Goal: Browse casually: Explore the website without a specific task or goal

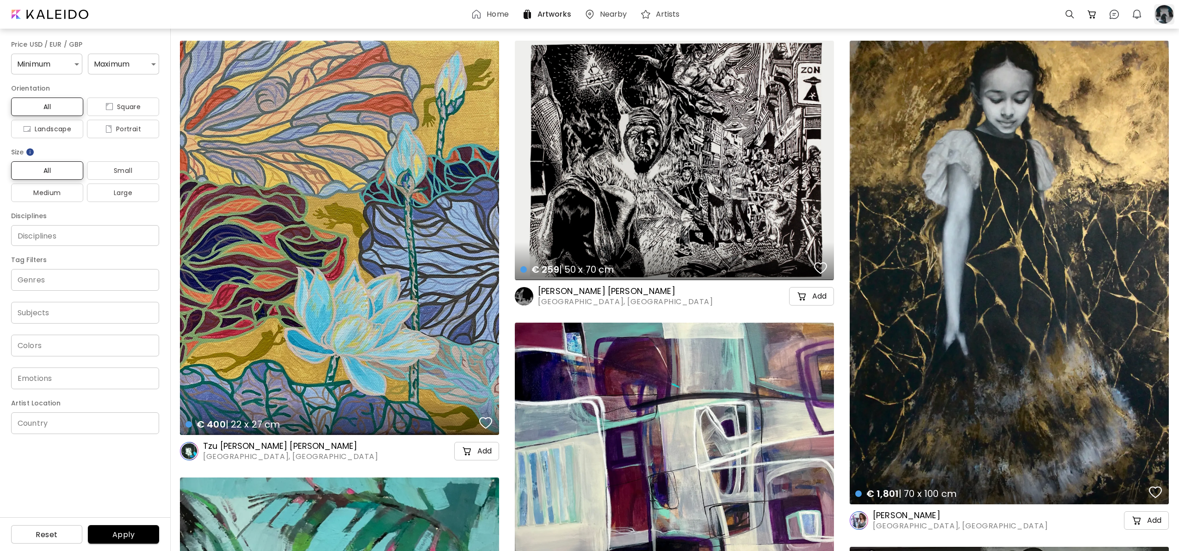
click at [1166, 14] on div at bounding box center [1164, 14] width 20 height 20
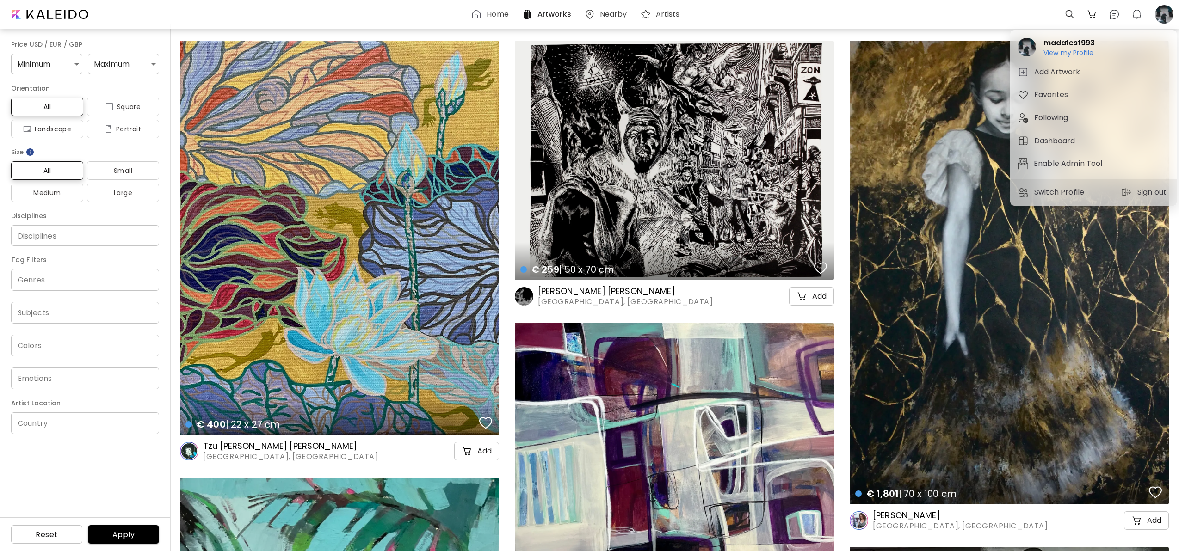
click at [1165, 14] on div at bounding box center [589, 275] width 1179 height 551
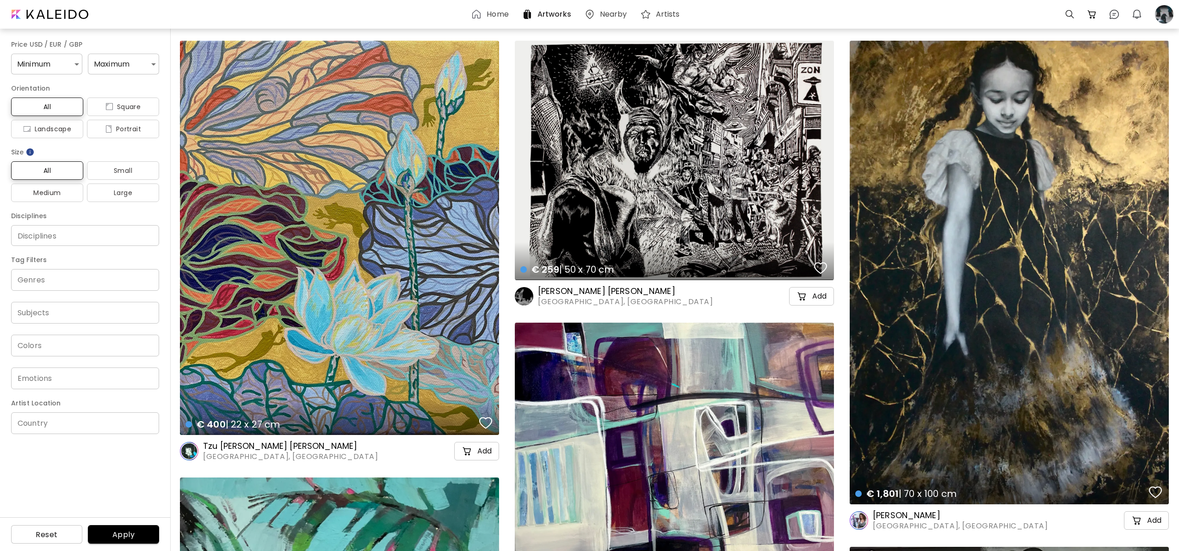
click at [488, 16] on h6 "Home" at bounding box center [497, 14] width 22 height 7
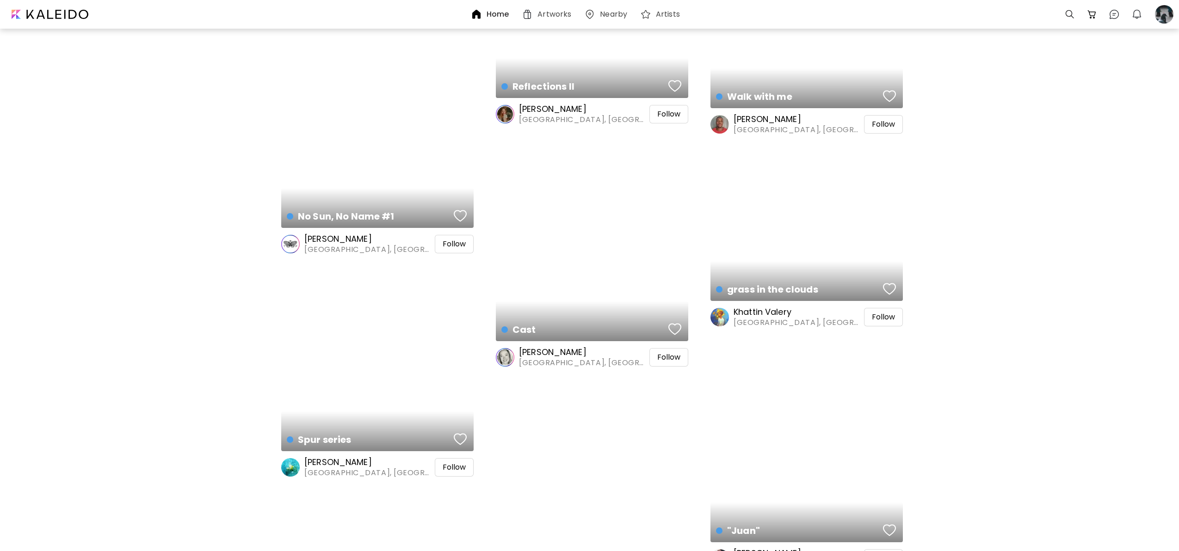
scroll to position [2740, 0]
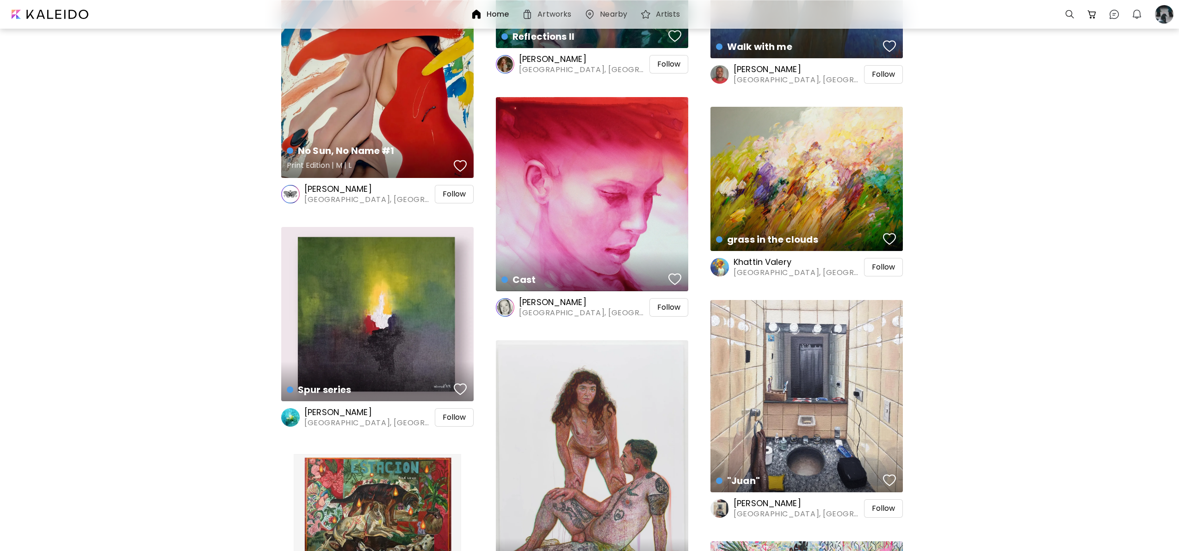
click at [341, 115] on div "No Sun, No Name #1 Print Edition | M | L" at bounding box center [377, 38] width 192 height 280
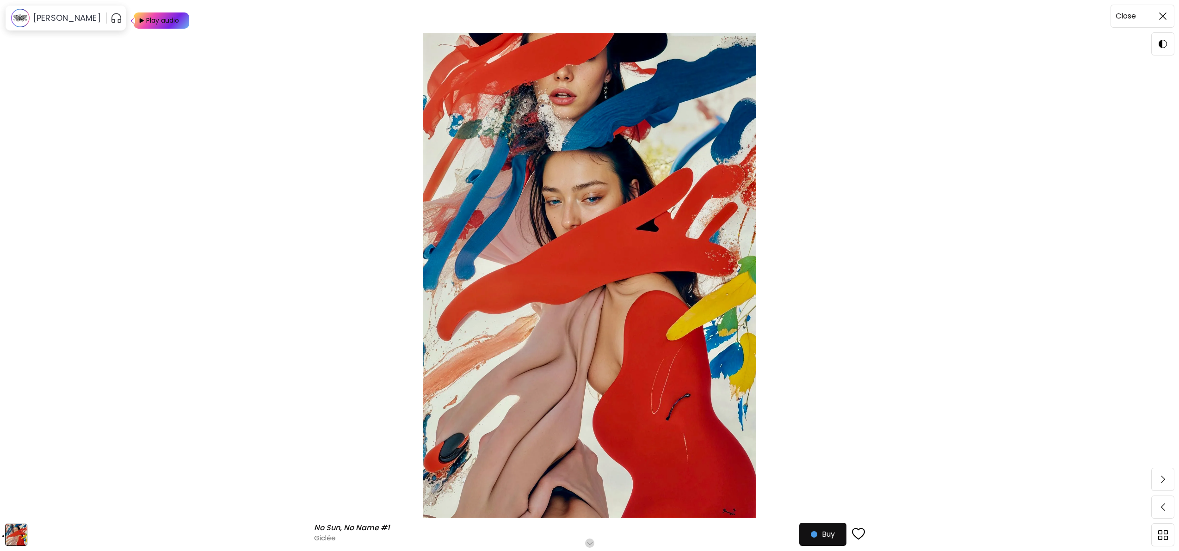
click at [1163, 18] on img at bounding box center [1162, 15] width 7 height 7
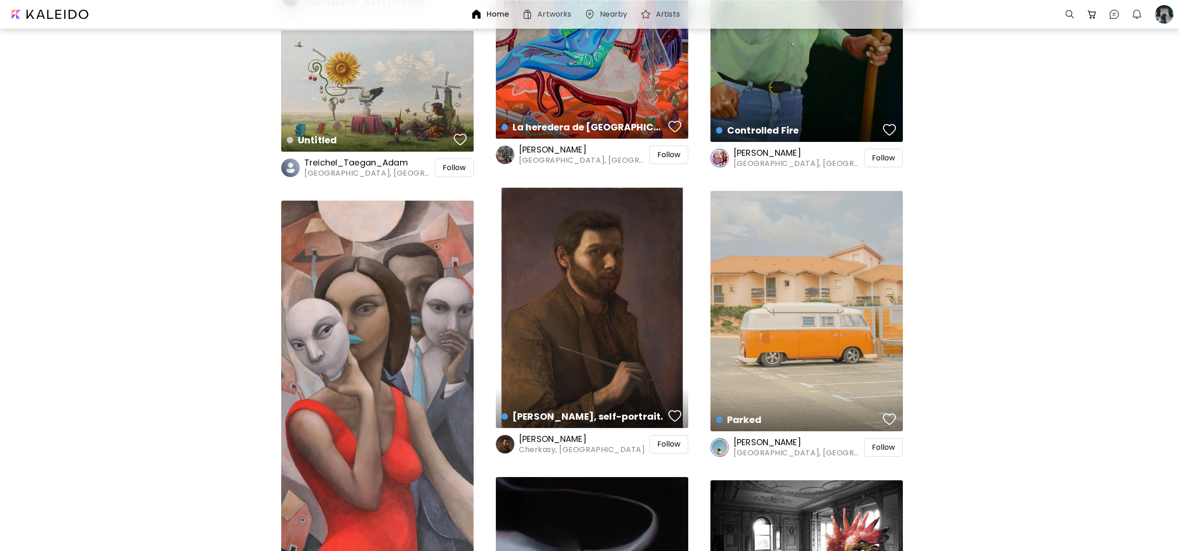
scroll to position [3354, 0]
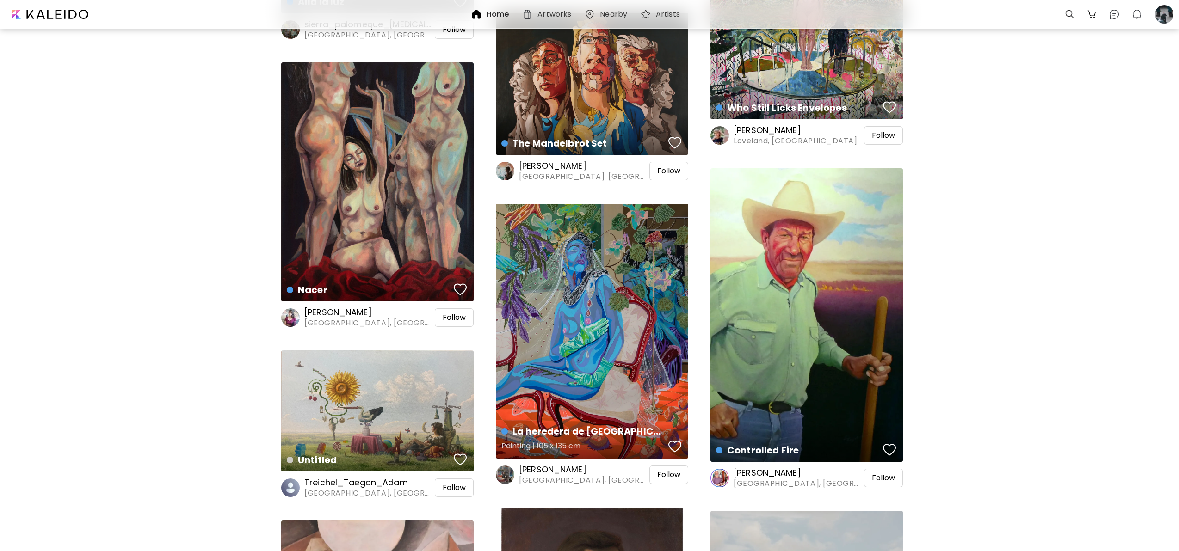
click at [568, 287] on div "La heredera de [GEOGRAPHIC_DATA]: algo sobre naranjas, envidia y dolor Painting…" at bounding box center [592, 331] width 192 height 255
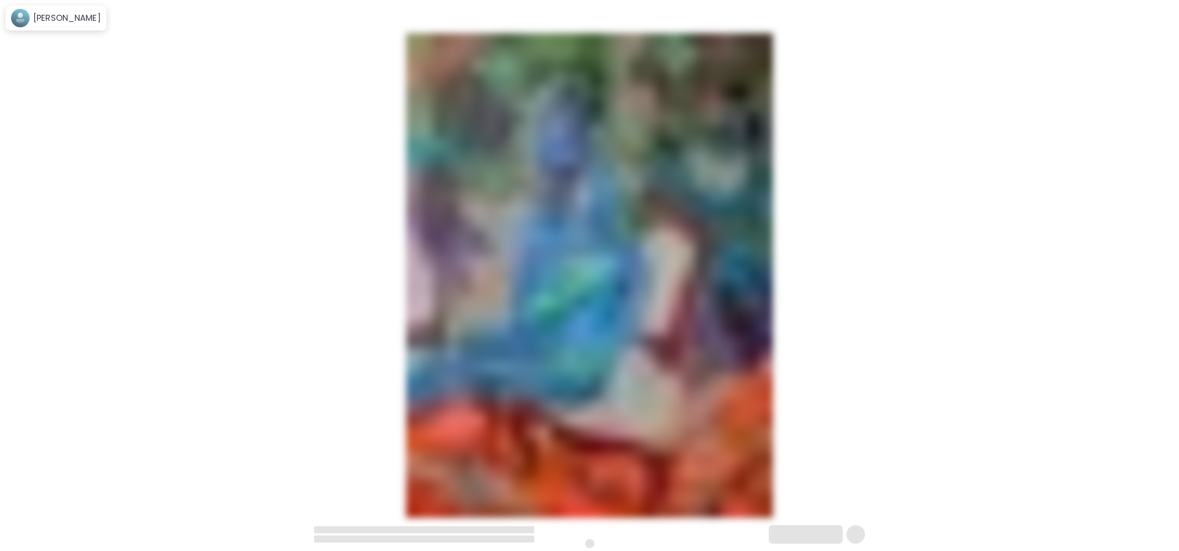
scroll to position [2, 0]
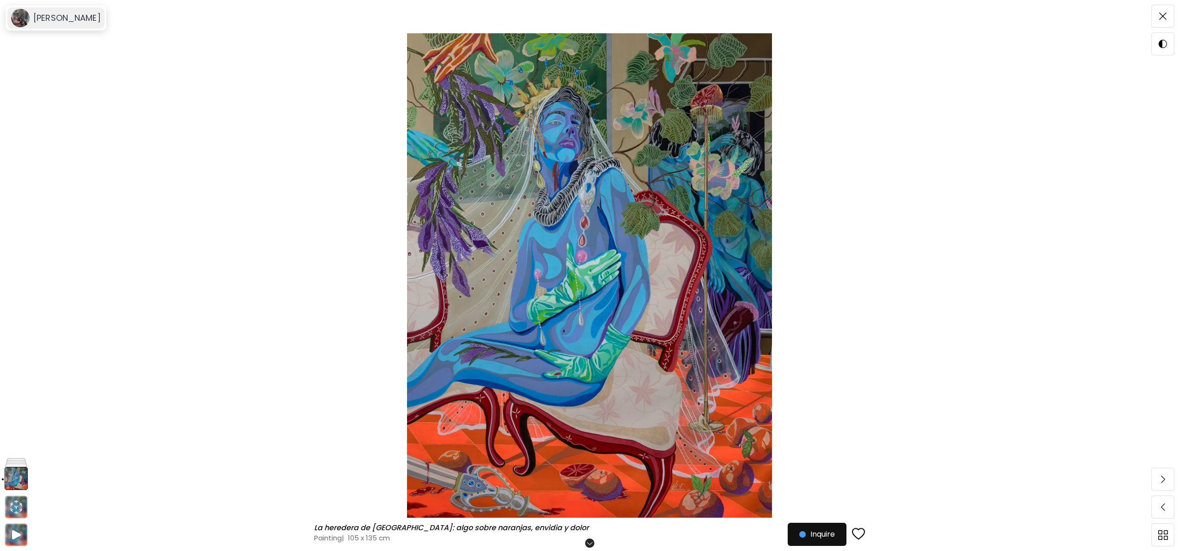
click at [34, 15] on h6 "[PERSON_NAME]" at bounding box center [67, 17] width 68 height 11
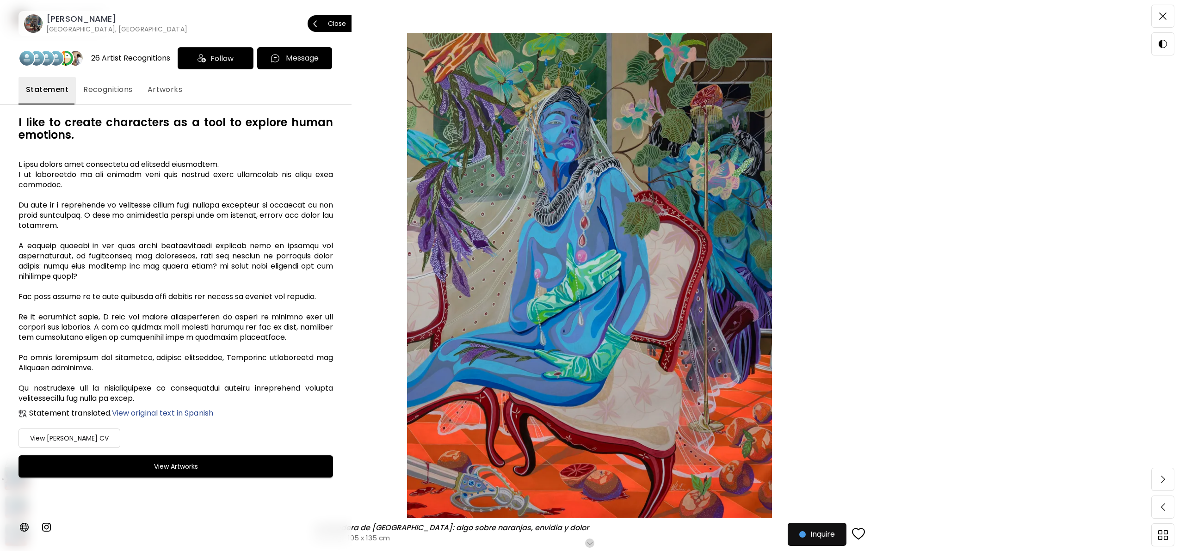
click at [67, 22] on h6 "[PERSON_NAME]" at bounding box center [116, 18] width 141 height 11
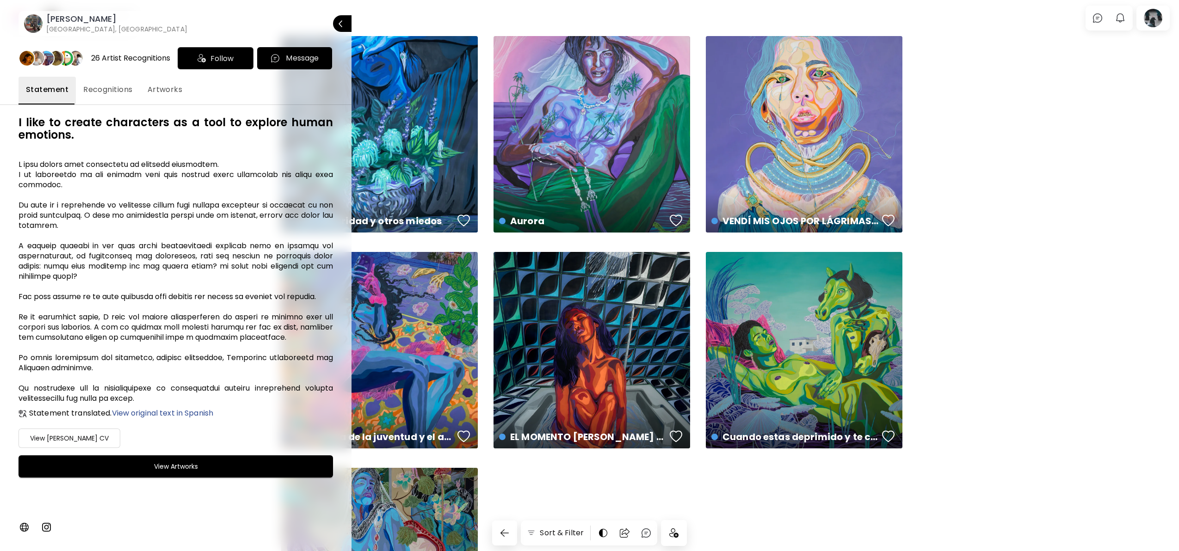
click at [1046, 287] on div at bounding box center [589, 275] width 1179 height 551
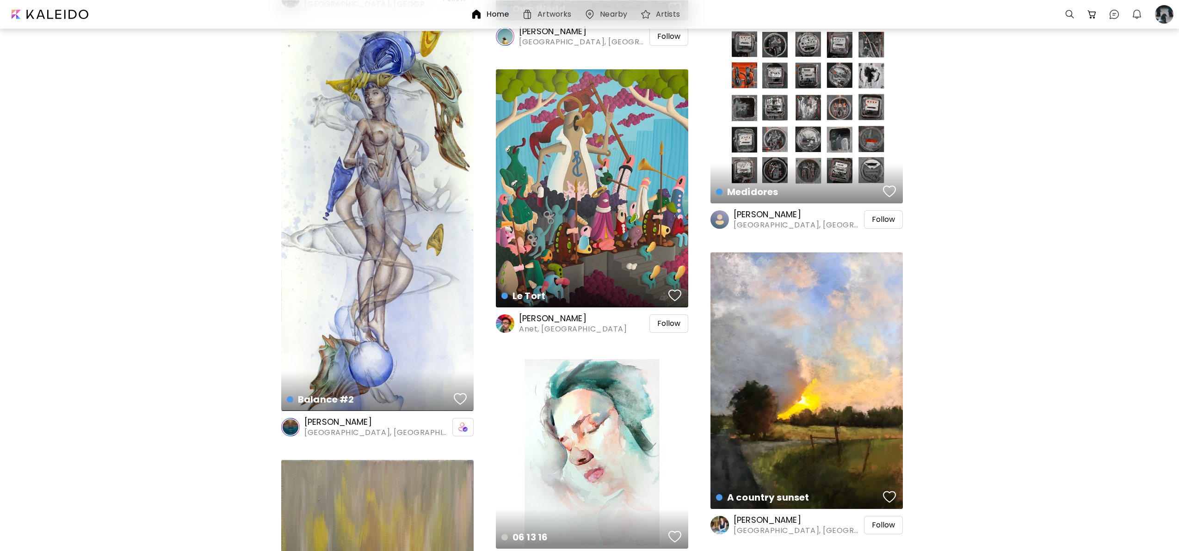
click at [564, 315] on h6 "[PERSON_NAME]" at bounding box center [573, 318] width 108 height 11
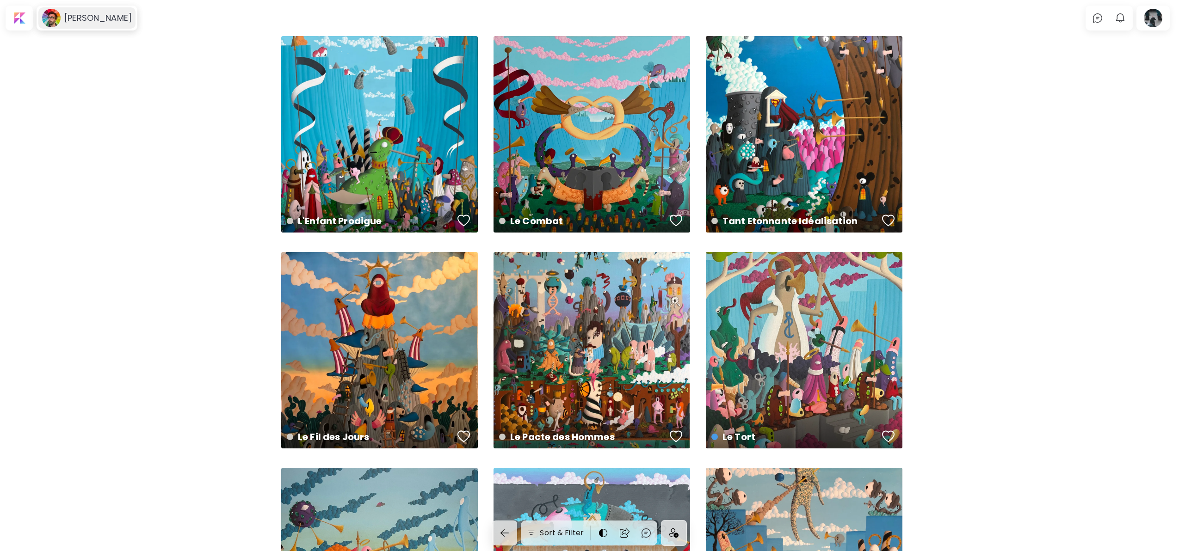
click at [100, 21] on h6 "[PERSON_NAME]" at bounding box center [98, 17] width 68 height 11
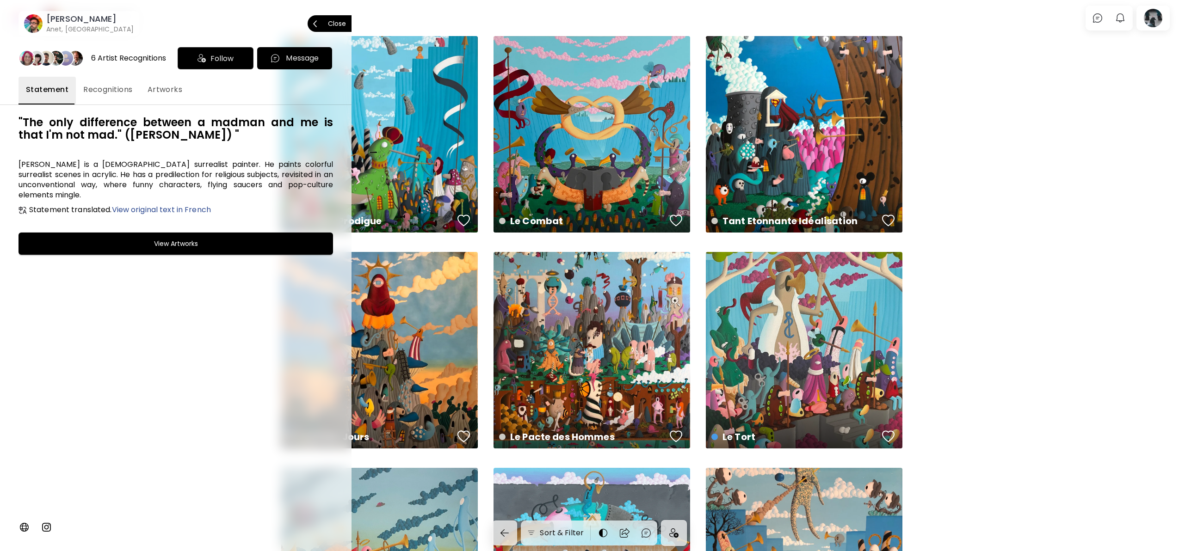
click at [323, 25] on span "Close" at bounding box center [329, 23] width 33 height 19
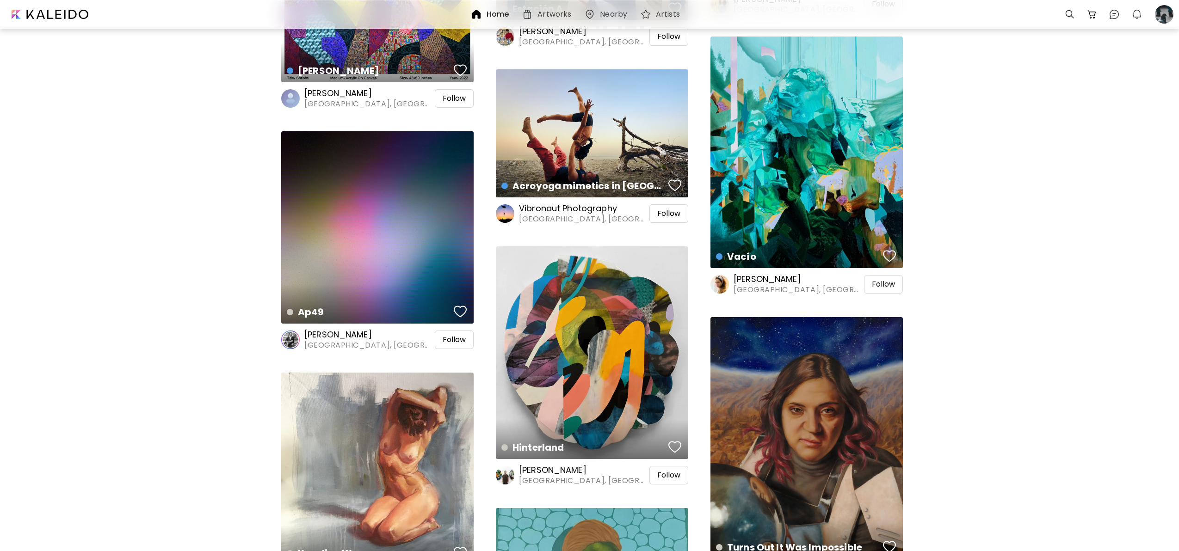
scroll to position [6639, 0]
click at [756, 278] on h6 "[PERSON_NAME]" at bounding box center [797, 279] width 129 height 11
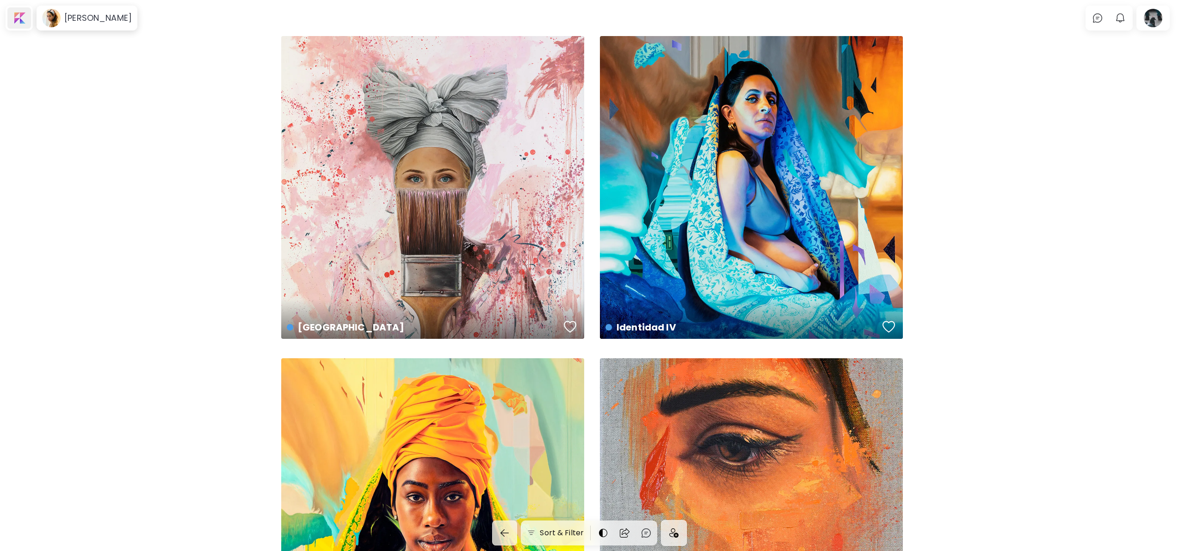
click at [20, 21] on div at bounding box center [19, 17] width 24 height 21
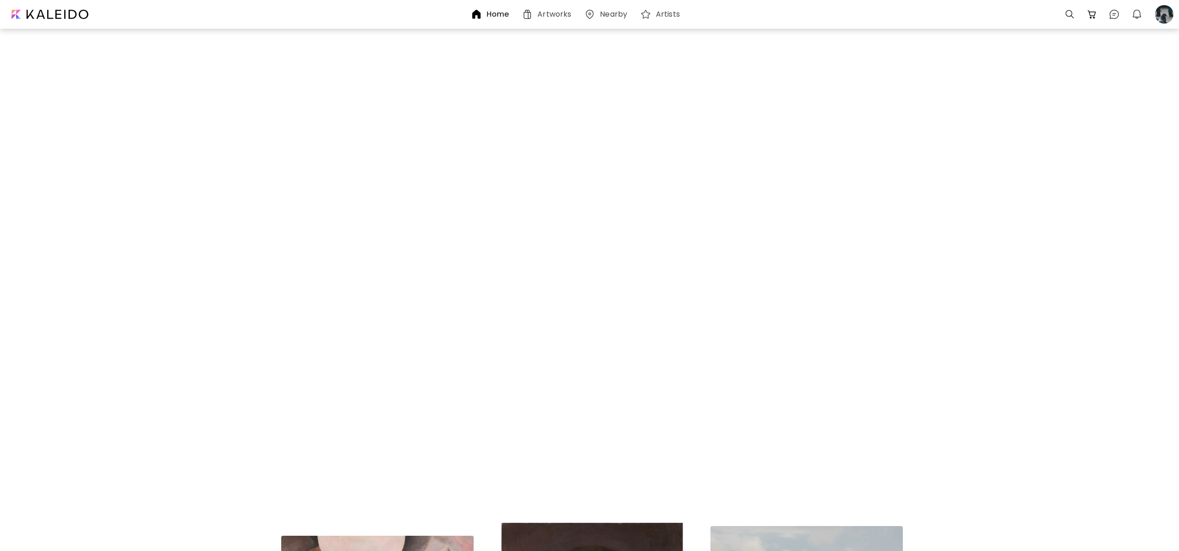
scroll to position [4637, 0]
